Goal: Find contact information: Find contact information

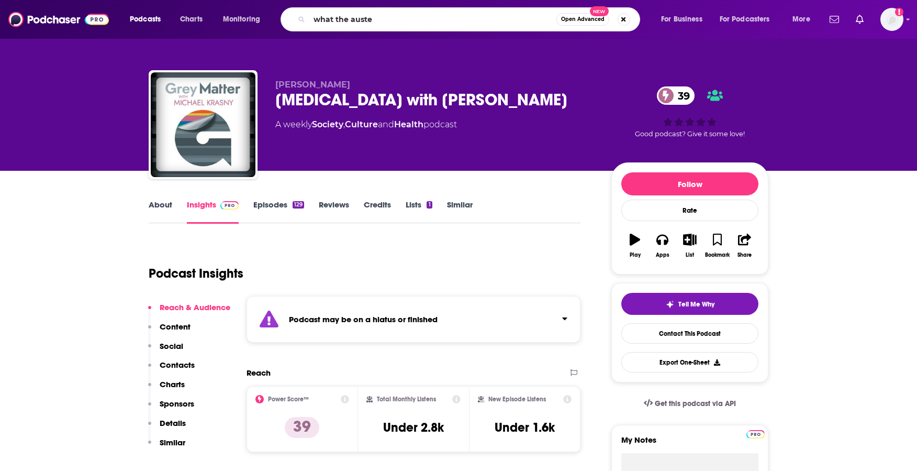
type input "what the [PERSON_NAME]"
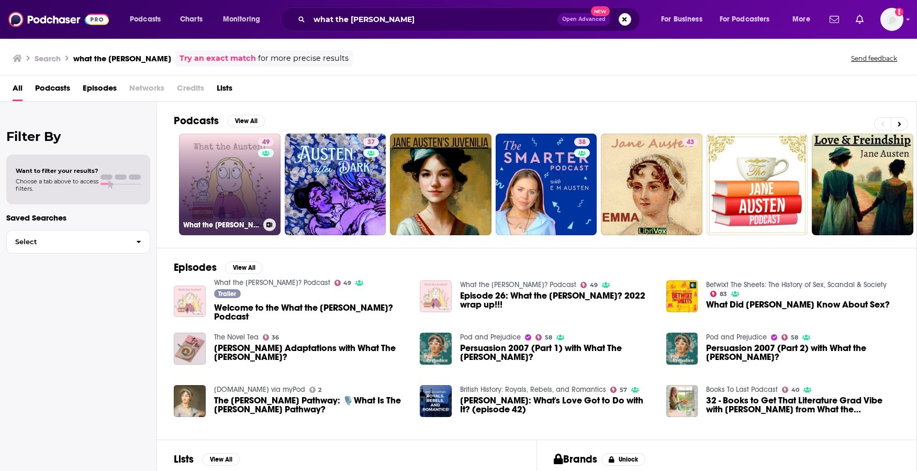
click at [198, 183] on link "49 What the [PERSON_NAME]? Podcast" at bounding box center [230, 185] width 102 height 102
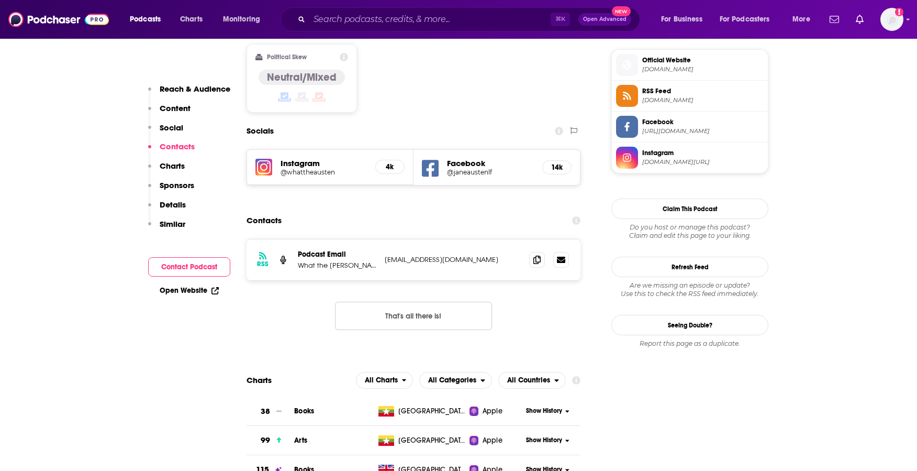
scroll to position [839, 0]
drag, startPoint x: 300, startPoint y: 111, endPoint x: 261, endPoint y: 110, distance: 39.3
click at [261, 150] on div "Instagram @whattheausten 4k" at bounding box center [330, 167] width 166 height 35
click at [269, 159] on img at bounding box center [264, 167] width 17 height 17
click at [479, 159] on h5 "Facebook" at bounding box center [490, 164] width 87 height 10
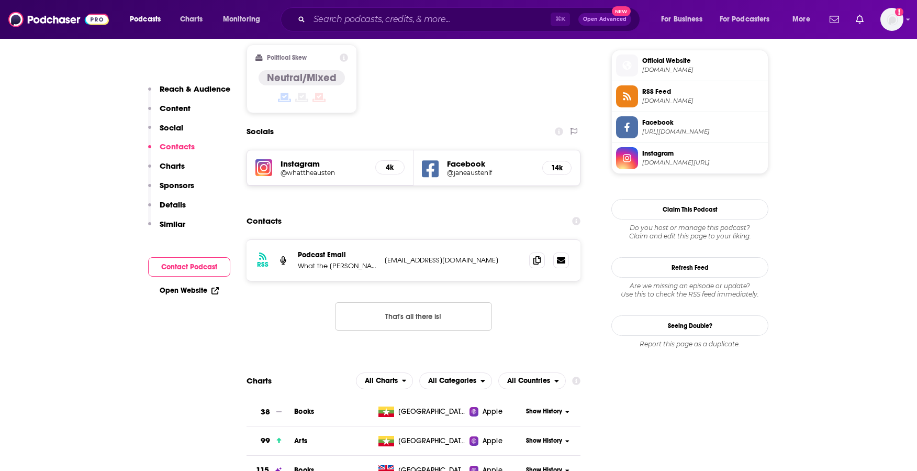
click at [462, 159] on h5 "Facebook" at bounding box center [490, 164] width 87 height 10
click at [434, 159] on icon at bounding box center [430, 168] width 17 height 19
